Goal: Information Seeking & Learning: Learn about a topic

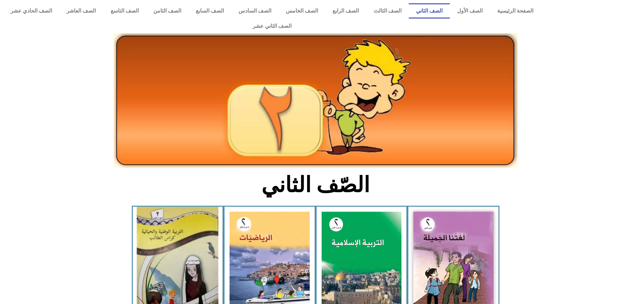
click at [152, 258] on img at bounding box center [177, 261] width 81 height 109
